Goal: Information Seeking & Learning: Learn about a topic

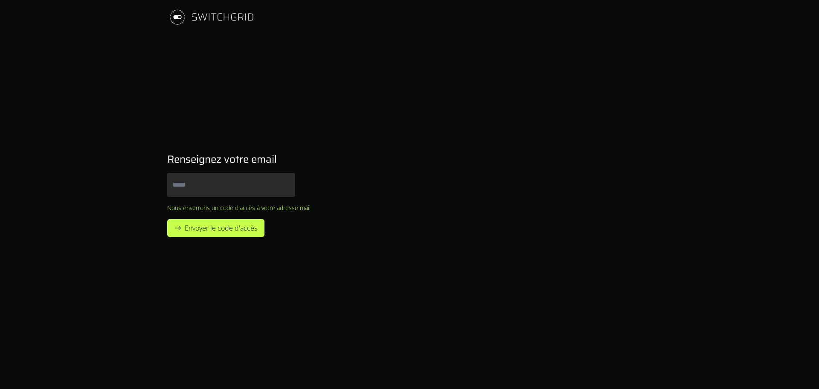
type input "**********"
click at [205, 232] on span "Envoyer le code d'accès" at bounding box center [221, 228] width 73 height 10
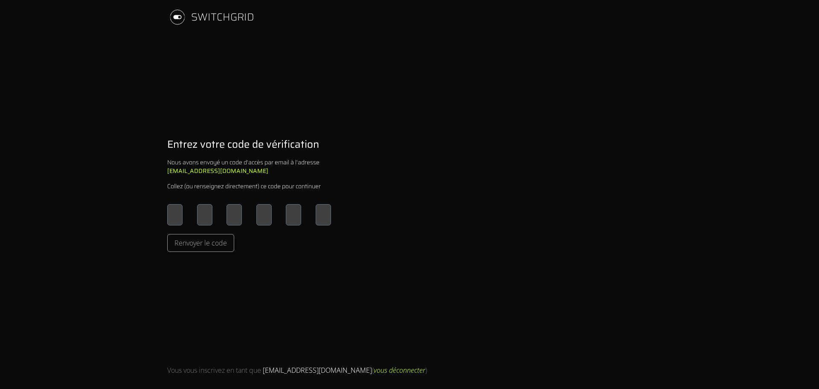
click at [172, 210] on input "Please enter OTP character 1" at bounding box center [174, 214] width 15 height 21
type input "*"
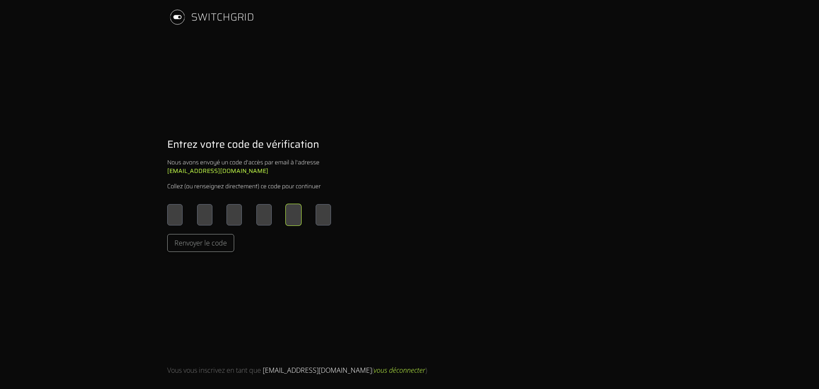
type input "*"
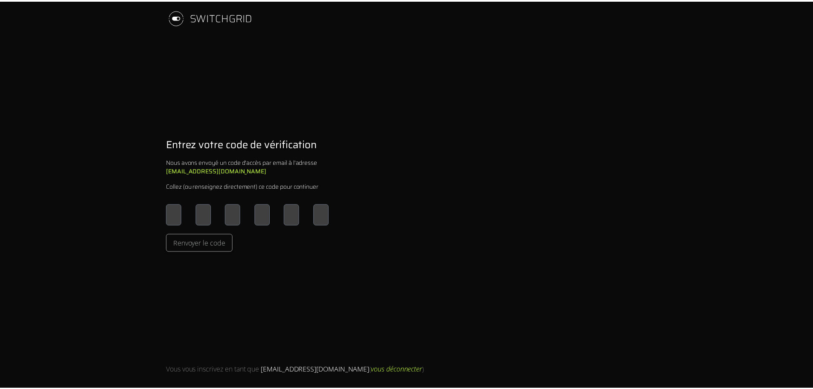
scroll to position [0, 0]
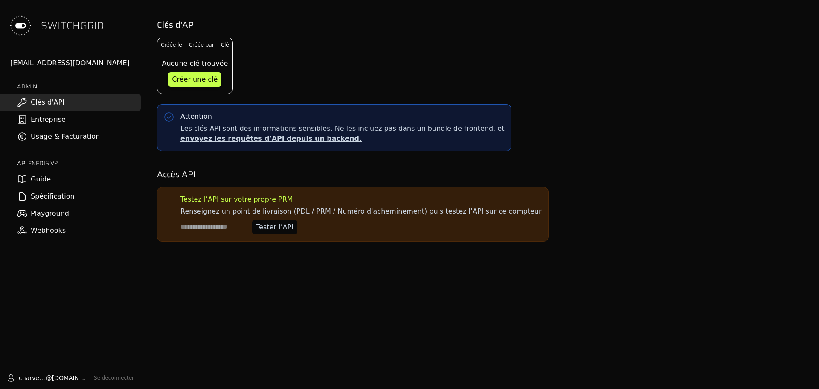
click at [64, 173] on link "Guide" at bounding box center [70, 179] width 141 height 17
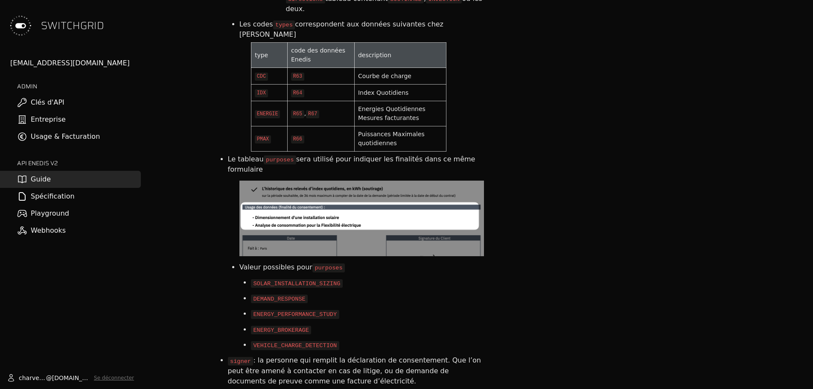
scroll to position [1792, 0]
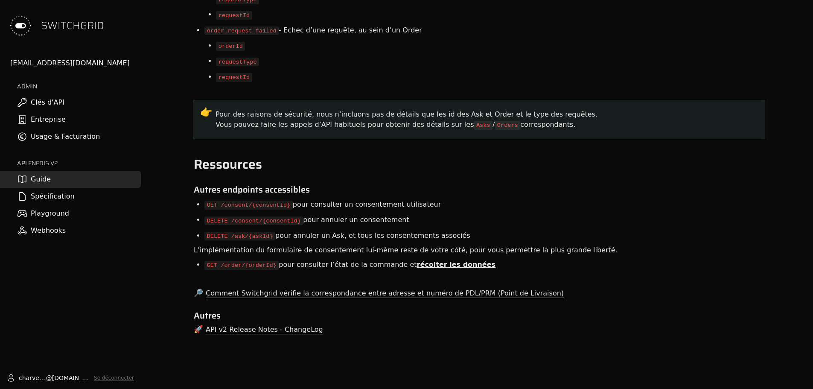
scroll to position [6056, 0]
click at [53, 198] on link "Spécification" at bounding box center [70, 196] width 141 height 17
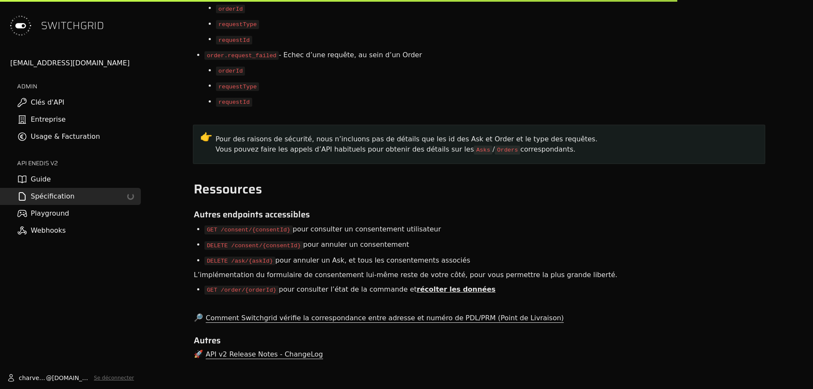
scroll to position [6444, 0]
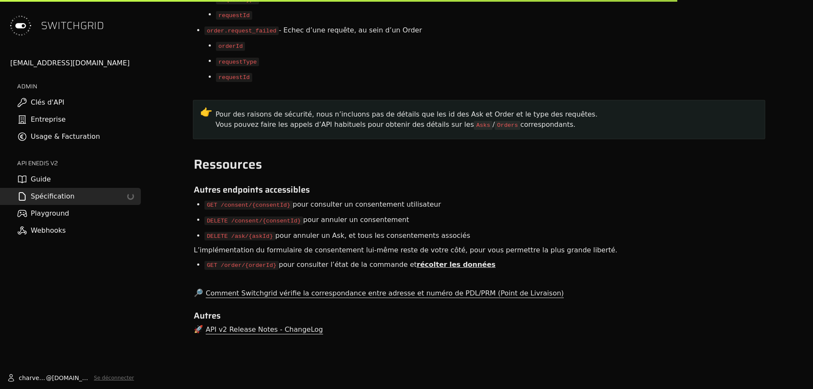
select select "**********"
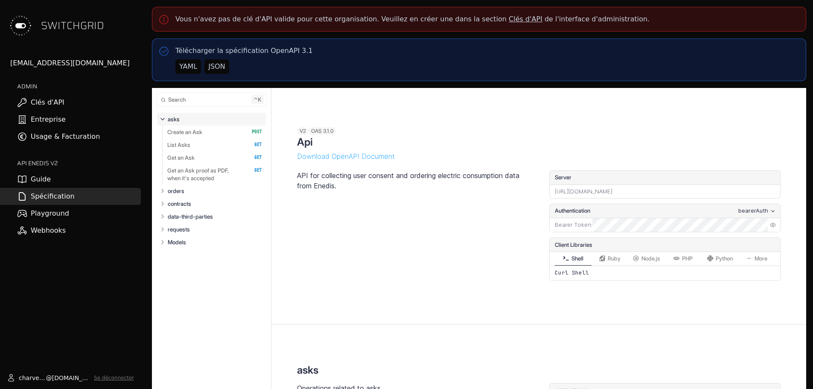
click at [51, 122] on link "Entreprise" at bounding box center [70, 119] width 141 height 17
select select "**********"
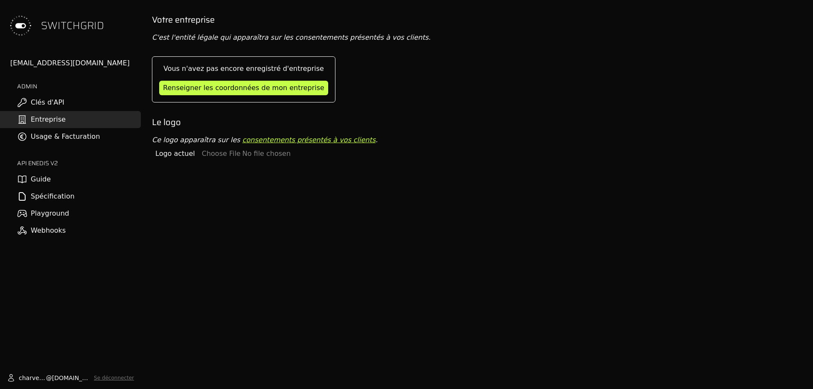
click at [70, 183] on link "Guide" at bounding box center [70, 179] width 141 height 17
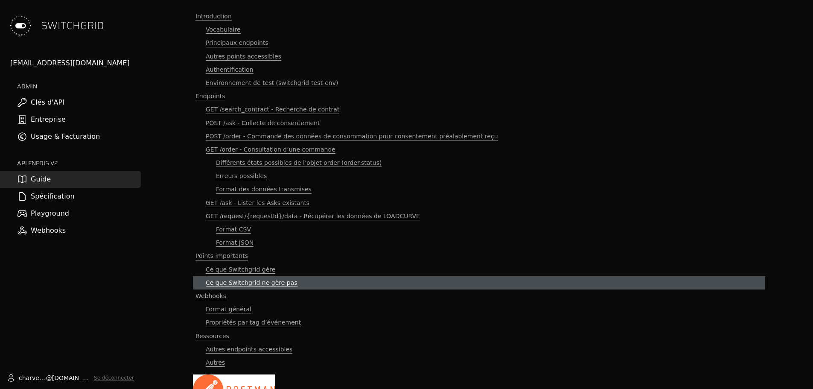
click at [271, 279] on span "Ce que Switchgrid ne gère pas" at bounding box center [252, 283] width 92 height 8
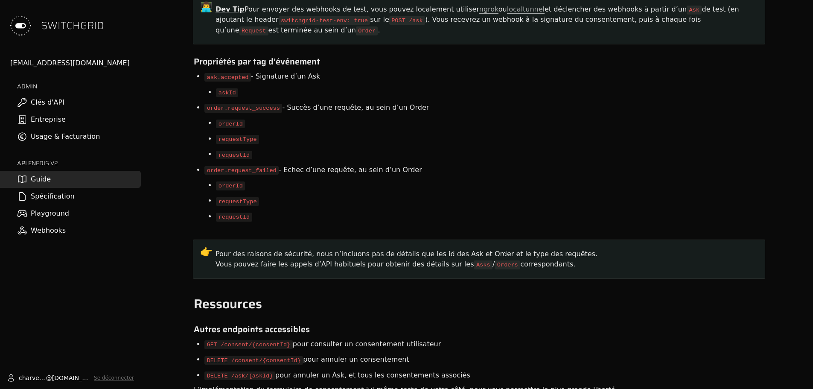
scroll to position [6056, 0]
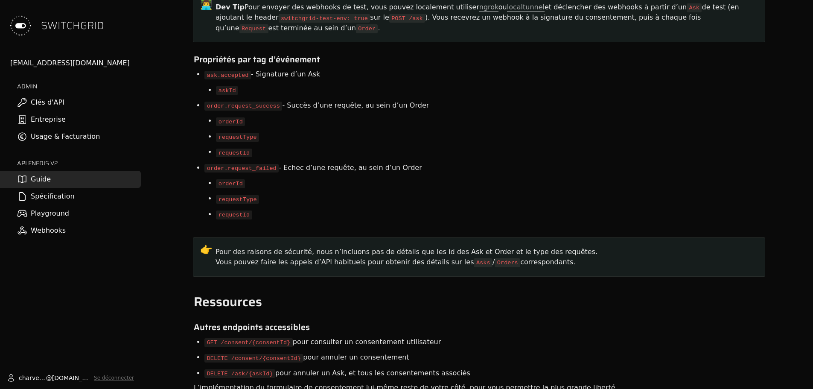
click at [76, 140] on link "Usage & Facturation" at bounding box center [70, 136] width 141 height 17
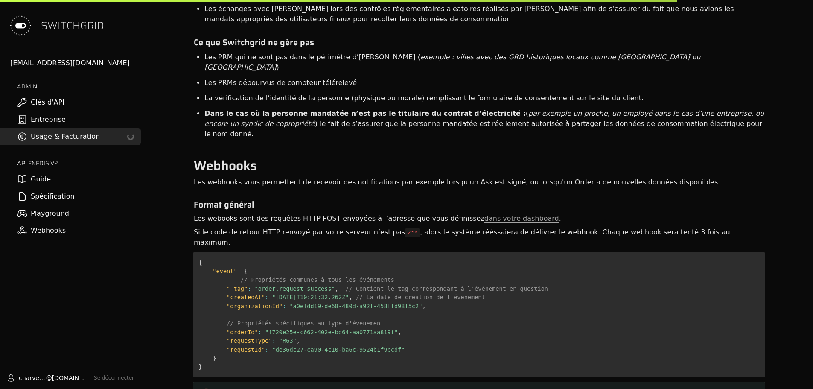
scroll to position [6444, 0]
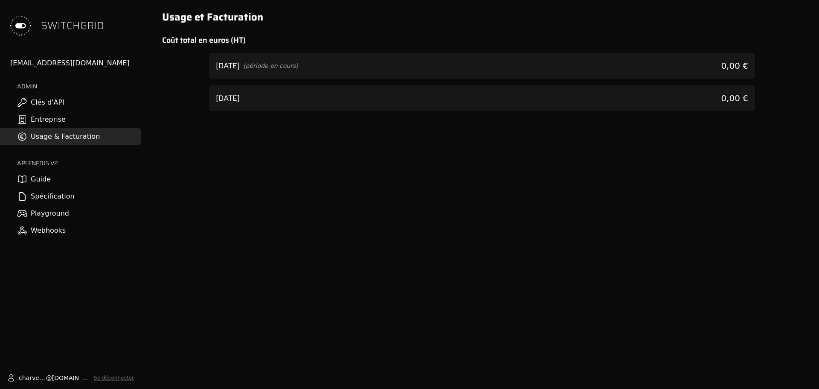
click at [240, 96] on h3 "[DATE]" at bounding box center [228, 98] width 24 height 12
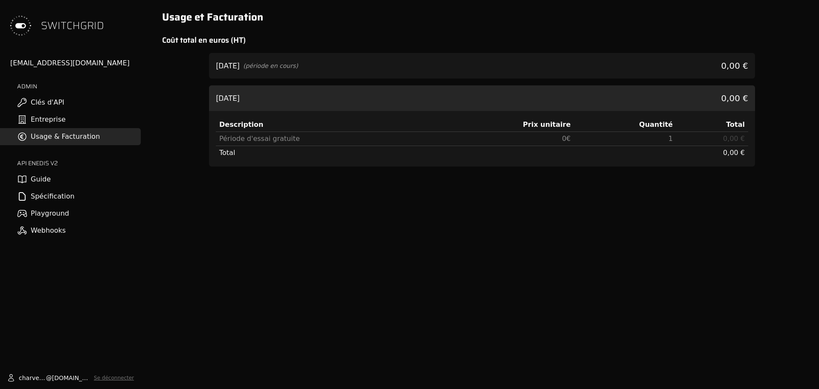
click at [246, 73] on div "[DATE] (période en cours) 0,00 €" at bounding box center [482, 66] width 546 height 26
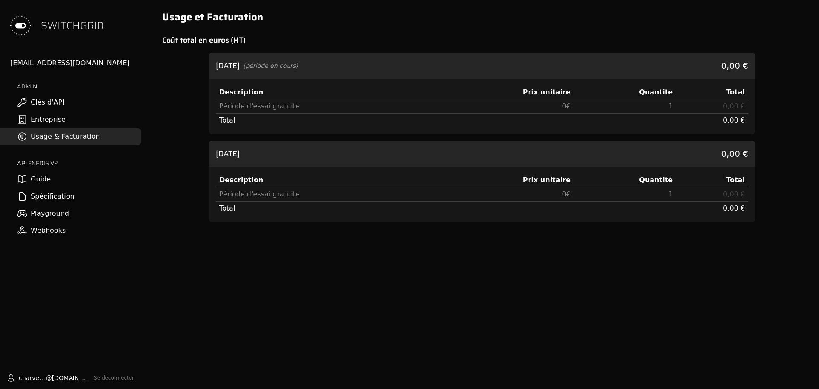
drag, startPoint x: 50, startPoint y: 121, endPoint x: 43, endPoint y: 107, distance: 15.5
click at [50, 121] on link "Entreprise" at bounding box center [70, 119] width 141 height 17
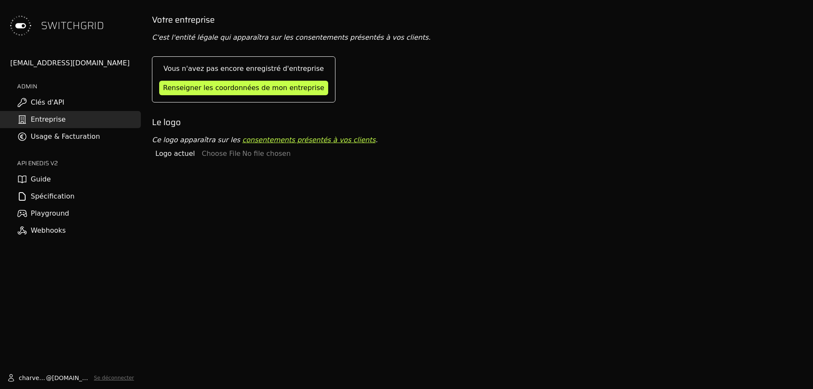
click at [43, 107] on link "Clés d'API" at bounding box center [70, 102] width 141 height 17
